Goal: Task Accomplishment & Management: Manage account settings

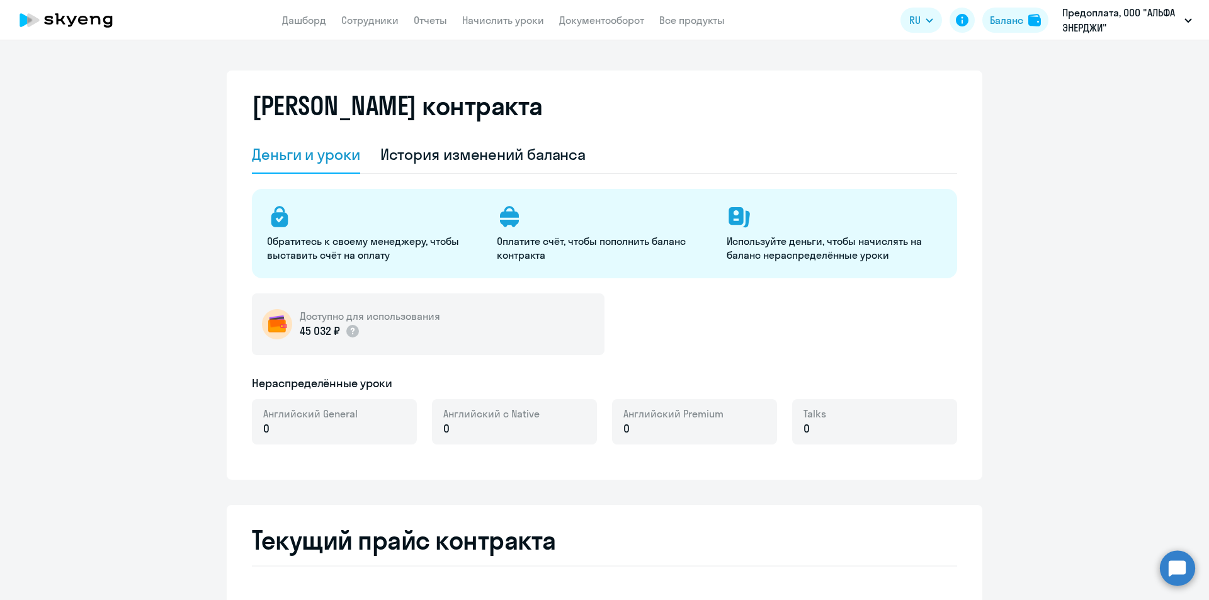
select select "english_adult_not_native_speaker"
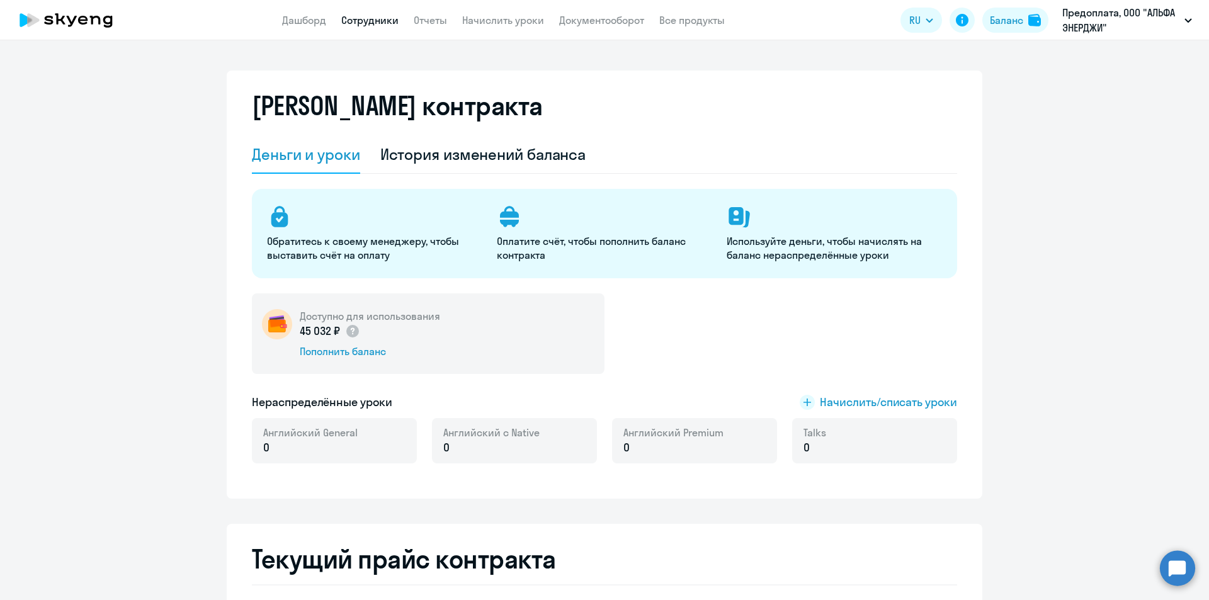
click at [376, 16] on link "Сотрудники" at bounding box center [369, 20] width 57 height 13
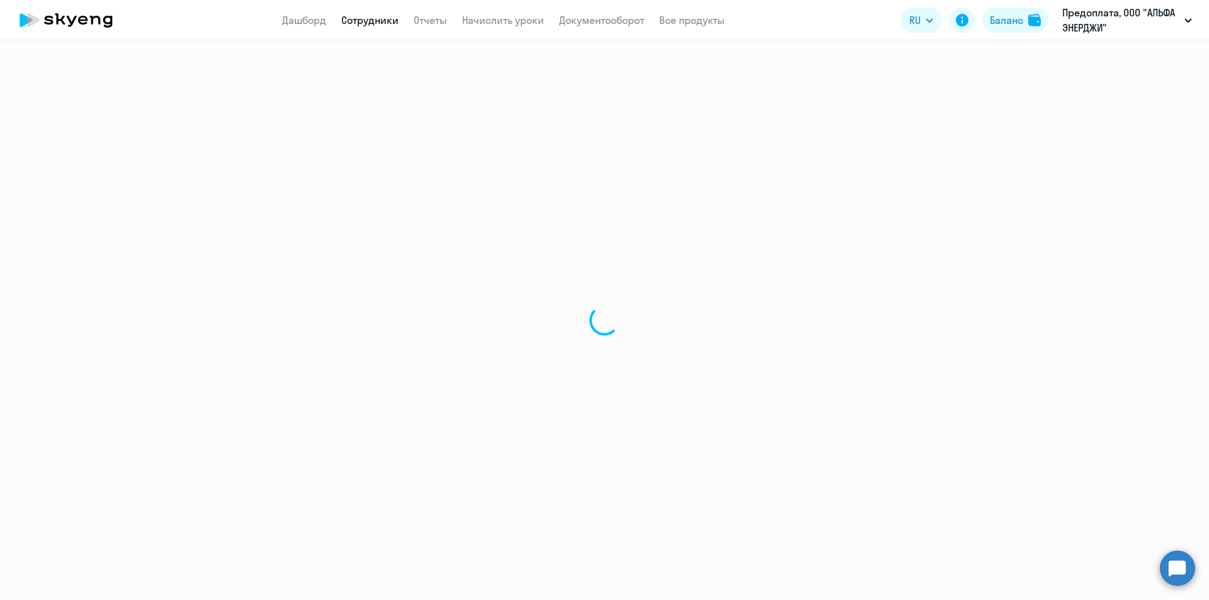
select select "30"
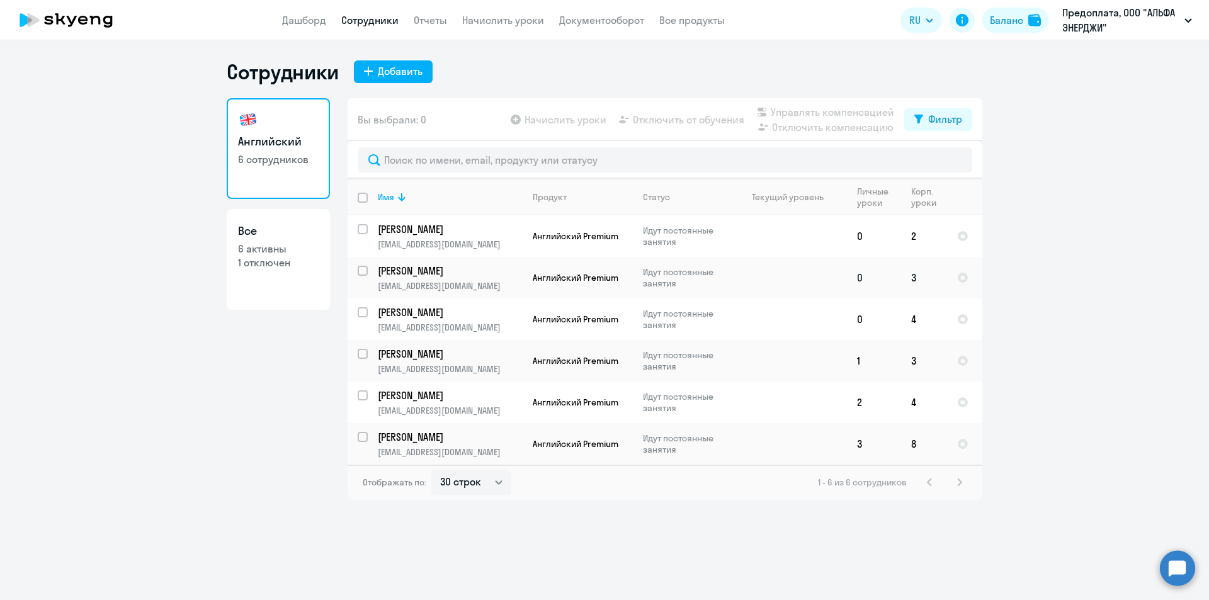
drag, startPoint x: 905, startPoint y: 530, endPoint x: 776, endPoint y: 283, distance: 278.8
click at [903, 528] on div "Сотрудники Добавить Английский 6 сотрудников Все 6 активны 1 отключен Вы выбрал…" at bounding box center [604, 320] width 1209 height 560
click at [1007, 19] on div "Баланс" at bounding box center [1006, 20] width 33 height 15
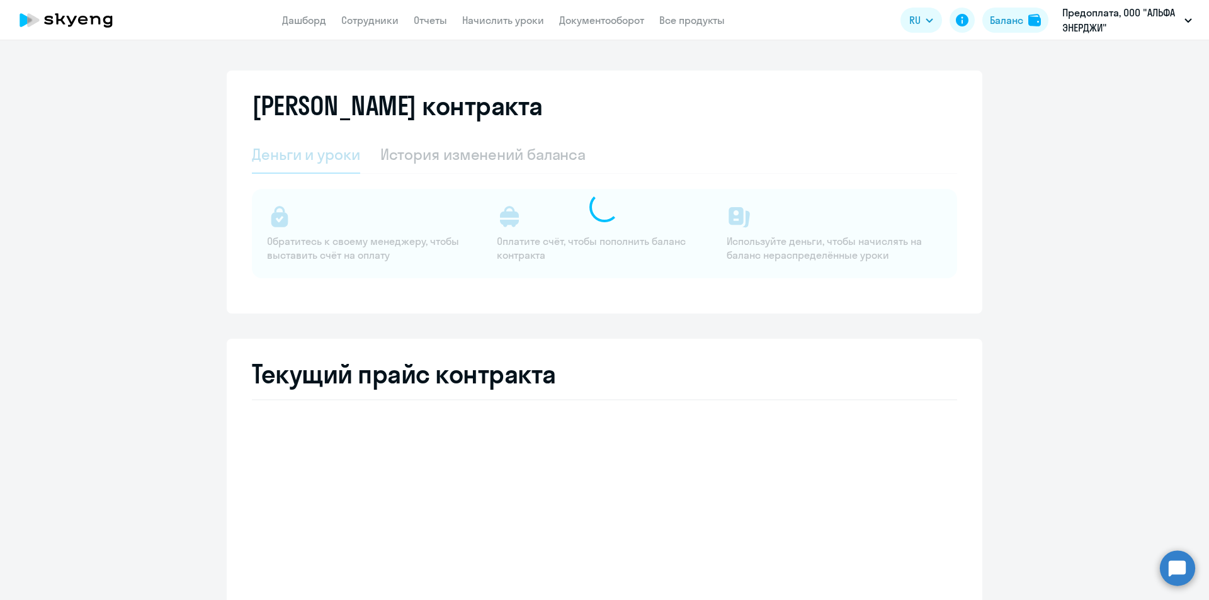
select select "english_adult_not_native_speaker"
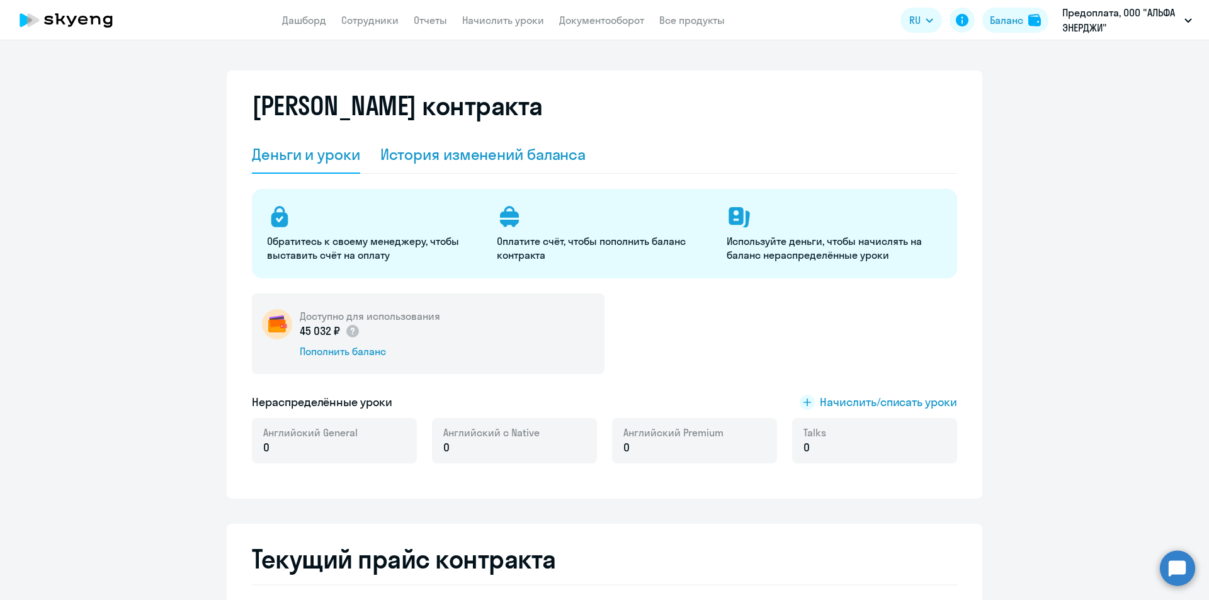
click at [471, 150] on div "История изменений баланса" at bounding box center [483, 154] width 206 height 20
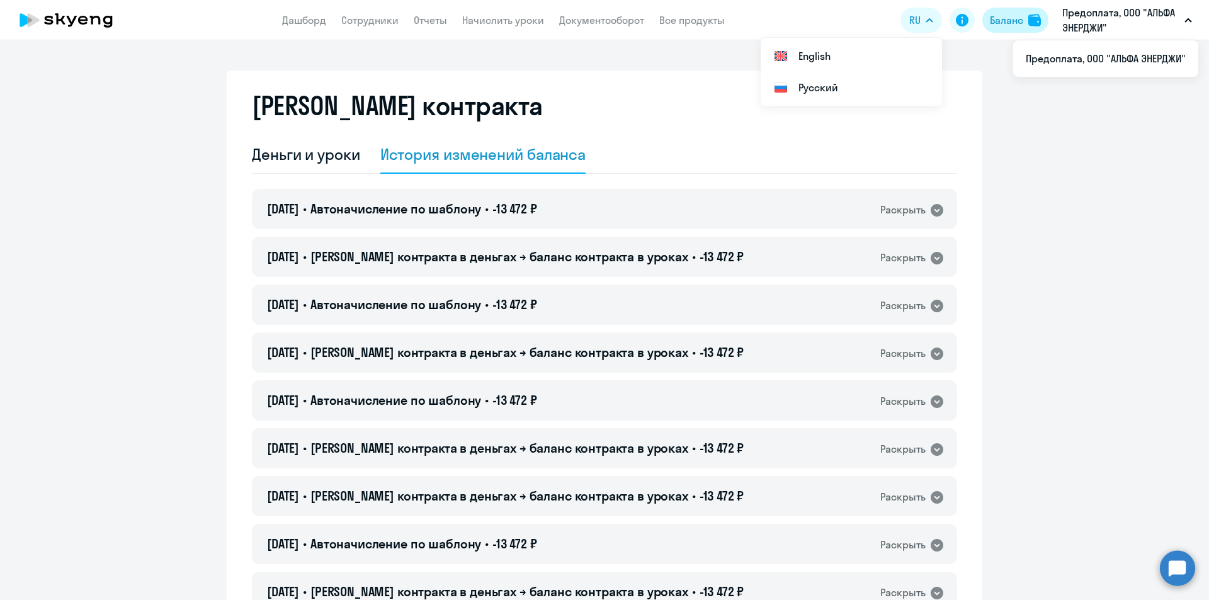
click at [993, 21] on div "Баланс" at bounding box center [1006, 20] width 33 height 15
click at [292, 162] on div "Деньги и уроки" at bounding box center [306, 154] width 108 height 20
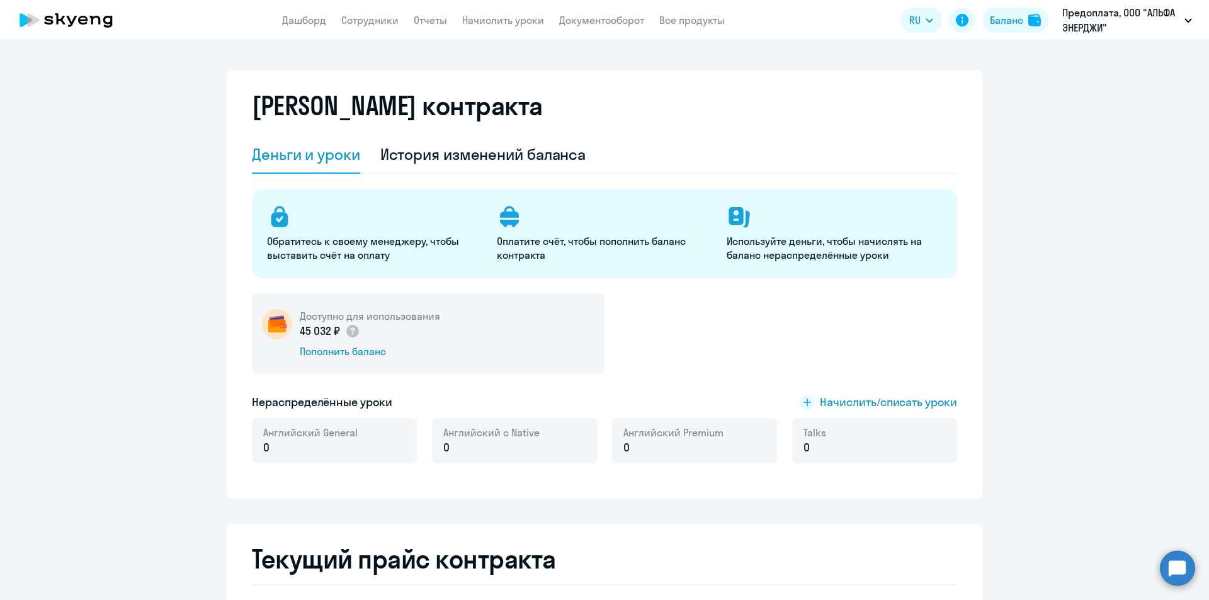
click at [529, 342] on div "Доступно для использования 45 032 ₽ Пополнить баланс" at bounding box center [428, 333] width 353 height 81
